Goal: Task Accomplishment & Management: Use online tool/utility

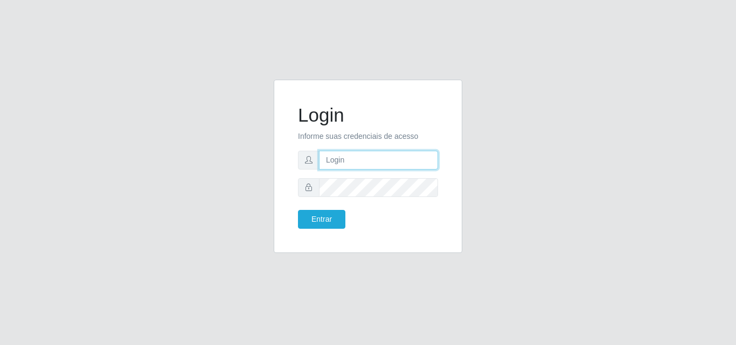
type input "[EMAIL_ADDRESS][DOMAIN_NAME]"
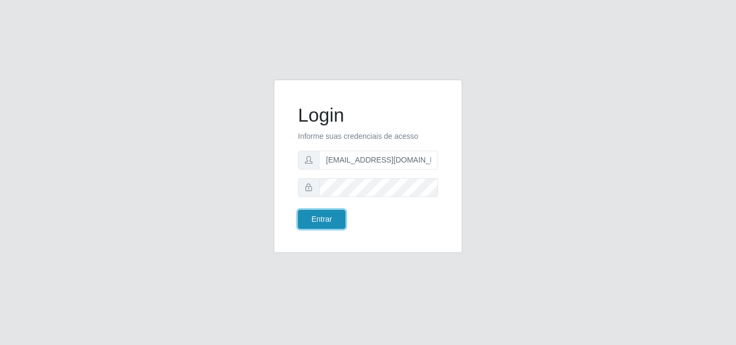
click at [328, 216] on button "Entrar" at bounding box center [321, 219] width 47 height 19
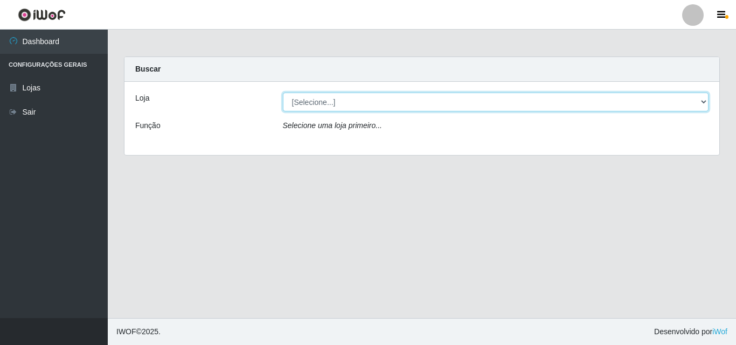
click at [699, 103] on select "[Selecione...] Rede Potiguar 1 - Macaíba" at bounding box center [496, 102] width 426 height 19
select select "100"
click at [283, 93] on select "[Selecione...] Rede Potiguar 1 - Macaíba" at bounding box center [496, 102] width 426 height 19
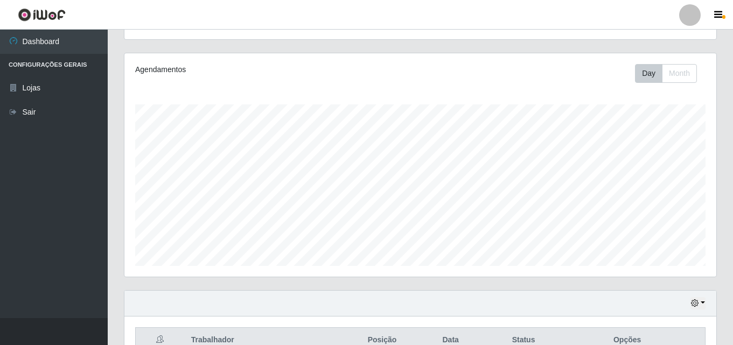
scroll to position [226, 0]
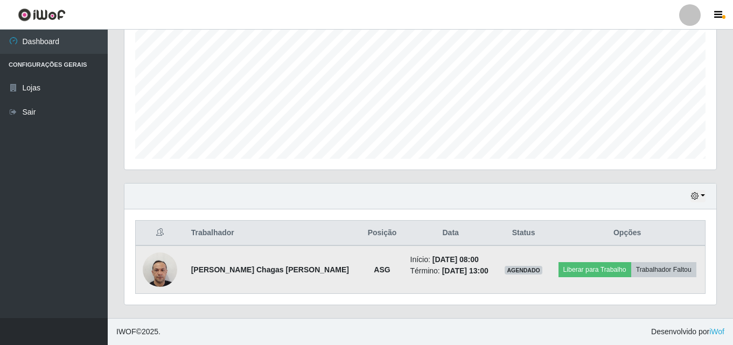
click at [171, 274] on img at bounding box center [160, 270] width 34 height 46
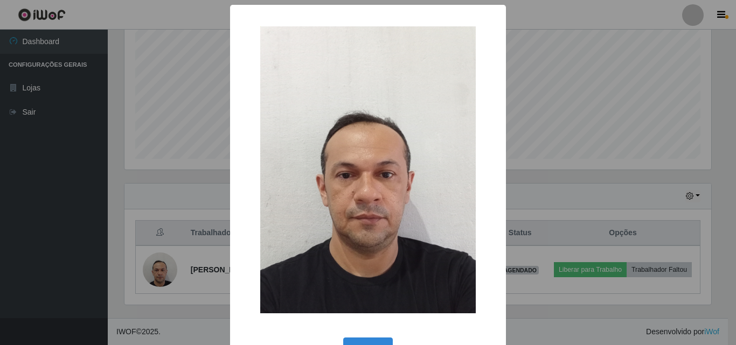
click at [563, 67] on div "× OK Cancel" at bounding box center [368, 172] width 736 height 345
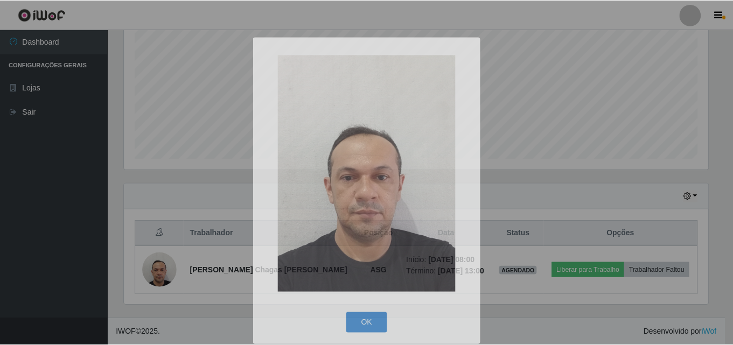
scroll to position [224, 592]
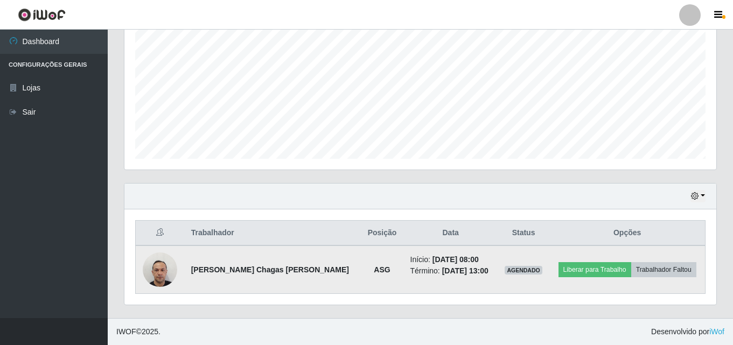
click at [148, 278] on img at bounding box center [160, 270] width 34 height 46
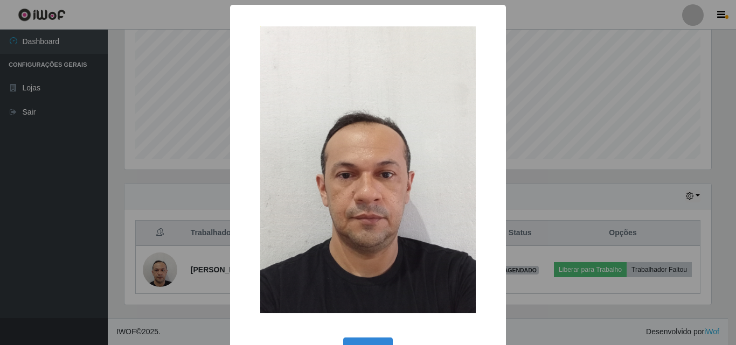
click at [526, 187] on div "× OK Cancel" at bounding box center [368, 172] width 736 height 345
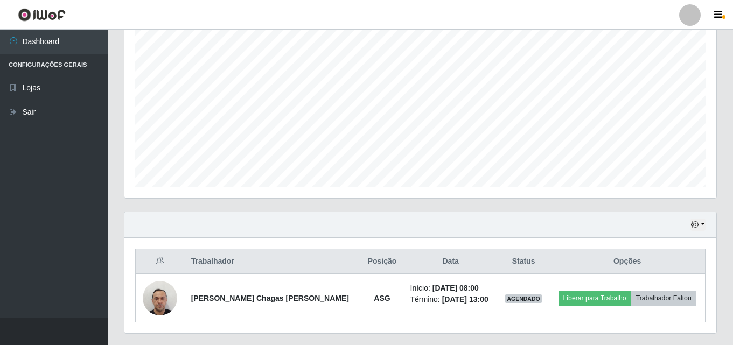
scroll to position [172, 0]
